Goal: Task Accomplishment & Management: Manage account settings

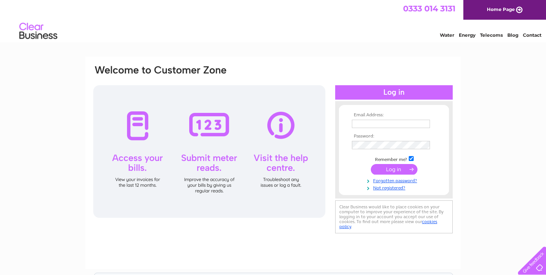
type input "itstartedinthenorth@gmail.com"
click at [378, 167] on input "submit" at bounding box center [394, 169] width 47 height 11
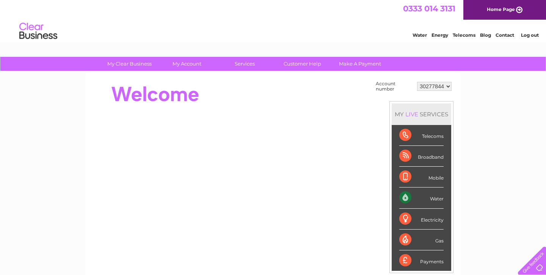
click at [193, 63] on link "My Account" at bounding box center [187, 64] width 63 height 14
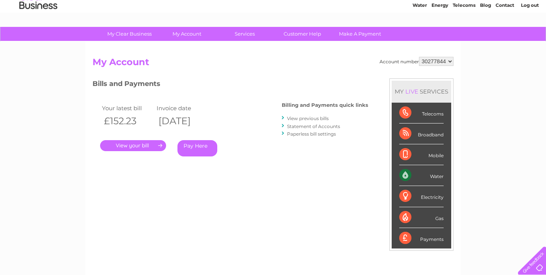
scroll to position [30, 0]
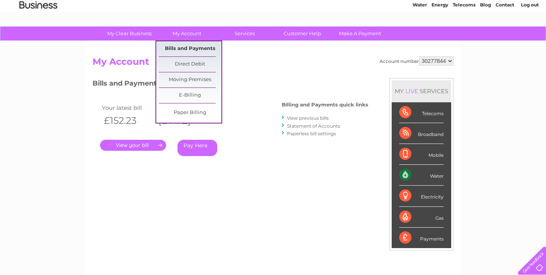
click at [179, 52] on link "Bills and Payments" at bounding box center [190, 48] width 63 height 15
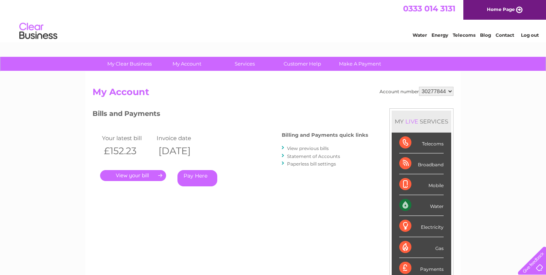
click at [306, 146] on link "View previous bills" at bounding box center [308, 149] width 42 height 6
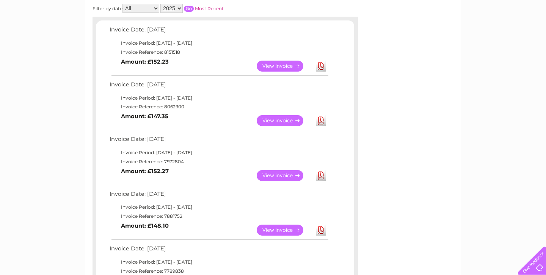
scroll to position [121, 0]
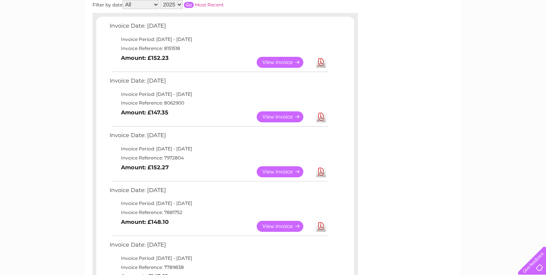
click at [279, 226] on link "View" at bounding box center [285, 226] width 56 height 11
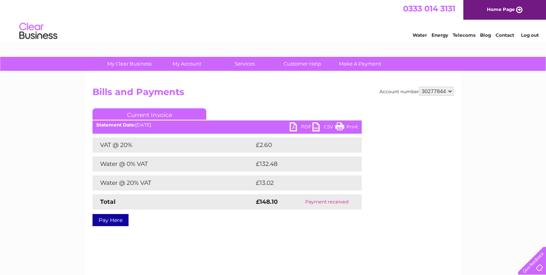
click at [298, 127] on link "PDF" at bounding box center [301, 127] width 23 height 11
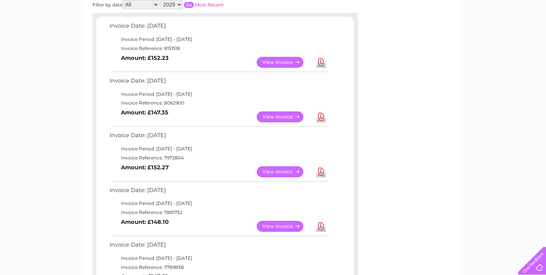
click at [262, 171] on link "View" at bounding box center [285, 171] width 56 height 11
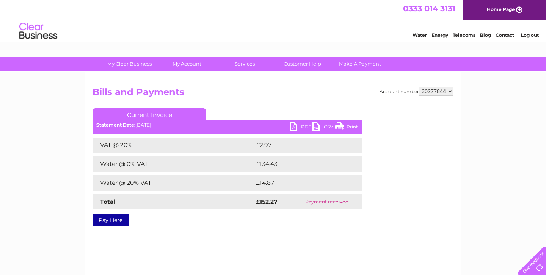
click at [300, 128] on link "PDF" at bounding box center [301, 127] width 23 height 11
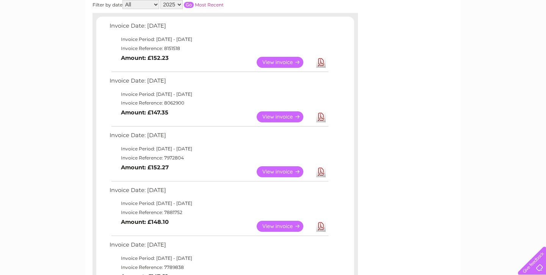
click at [276, 117] on link "View" at bounding box center [285, 116] width 56 height 11
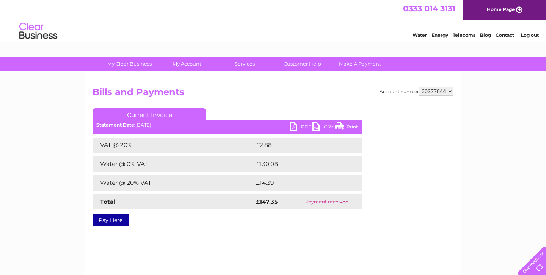
click at [299, 125] on link "PDF" at bounding box center [301, 127] width 23 height 11
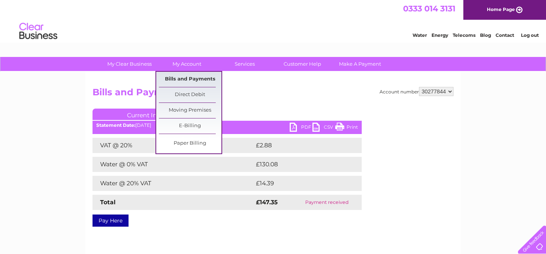
click at [183, 81] on link "Bills and Payments" at bounding box center [190, 79] width 63 height 15
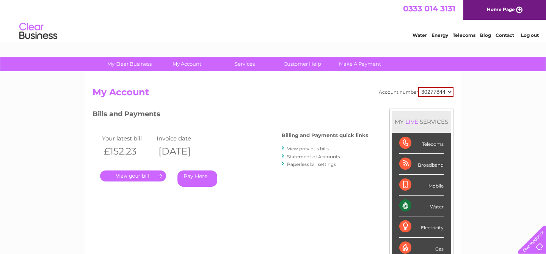
click at [329, 156] on link "Statement of Accounts" at bounding box center [313, 156] width 53 height 6
